Goal: Task Accomplishment & Management: Manage account settings

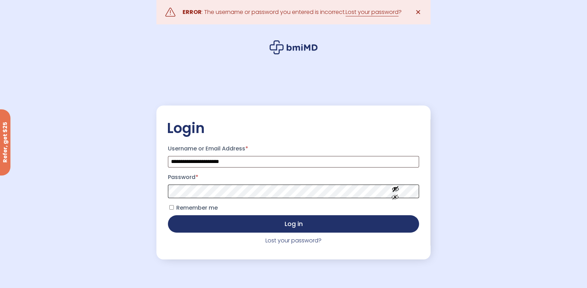
click at [168, 215] on button "Log in" at bounding box center [293, 223] width 251 height 17
click at [244, 183] on label "Password *" at bounding box center [293, 177] width 251 height 11
click at [168, 215] on button "Log in" at bounding box center [293, 223] width 251 height 17
